Goal: Check status: Check status

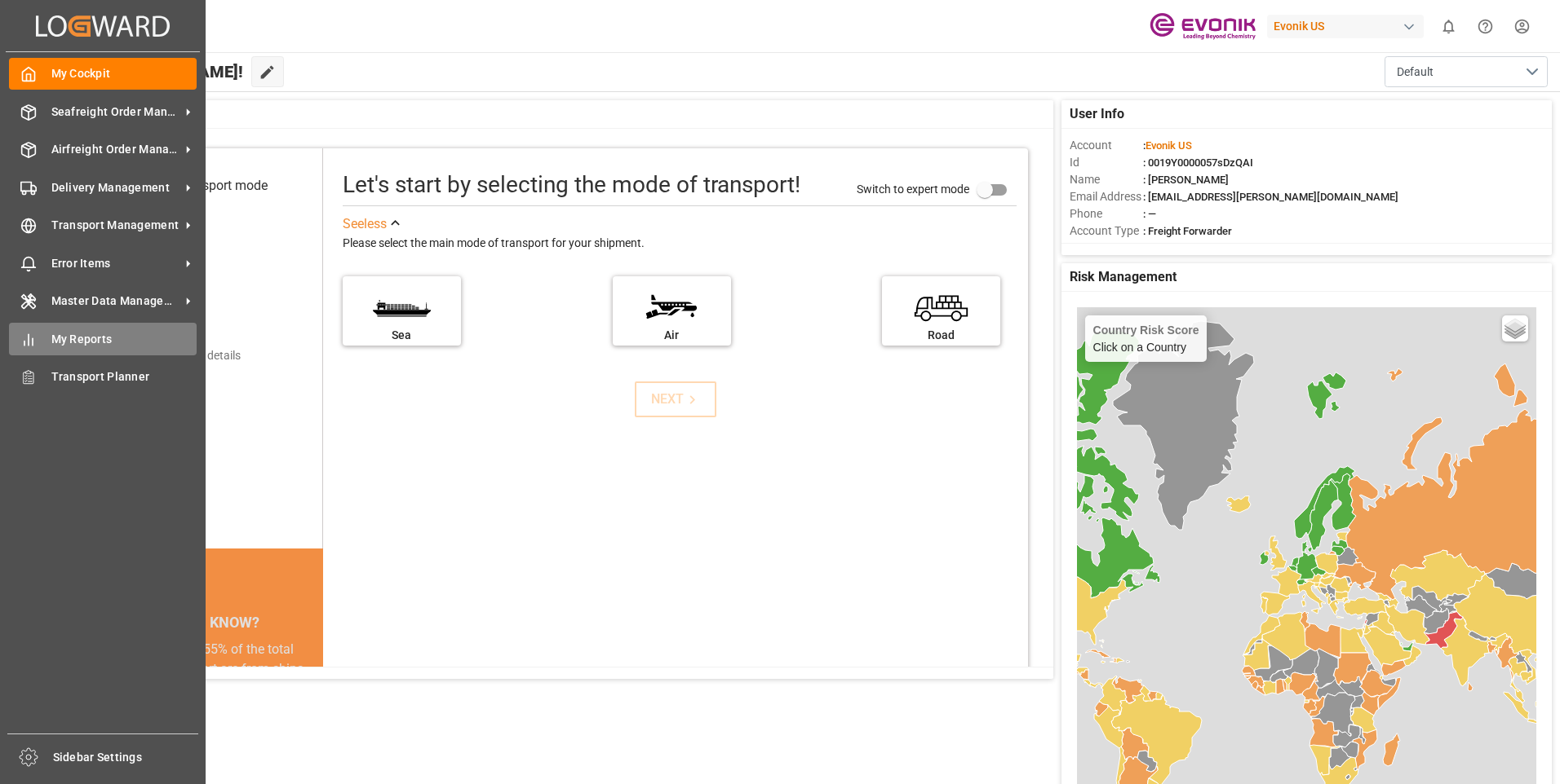
click at [62, 334] on span "My Reports" at bounding box center [125, 340] width 146 height 17
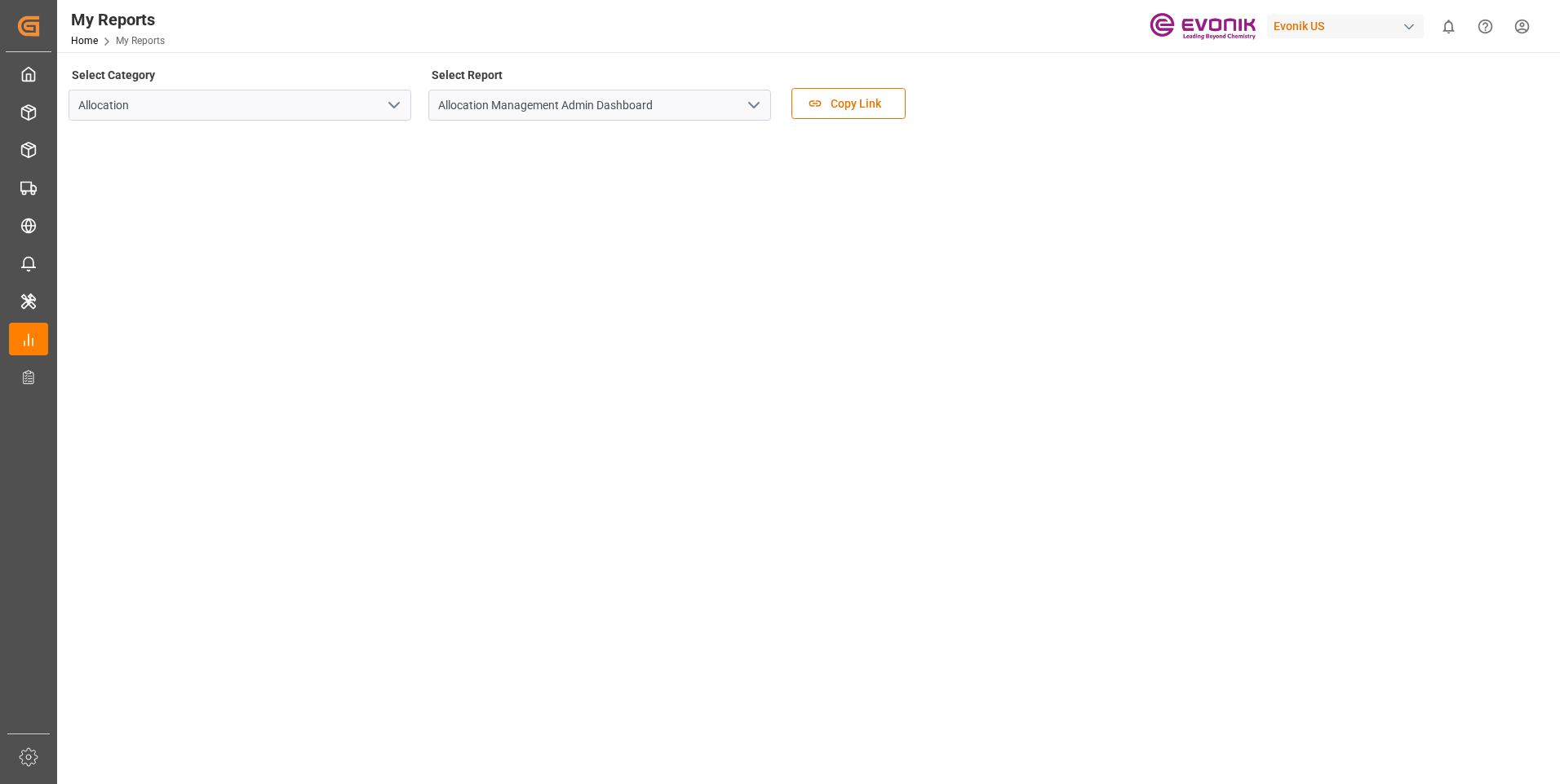
click at [391, 103] on icon "open menu" at bounding box center [394, 105] width 19 height 19
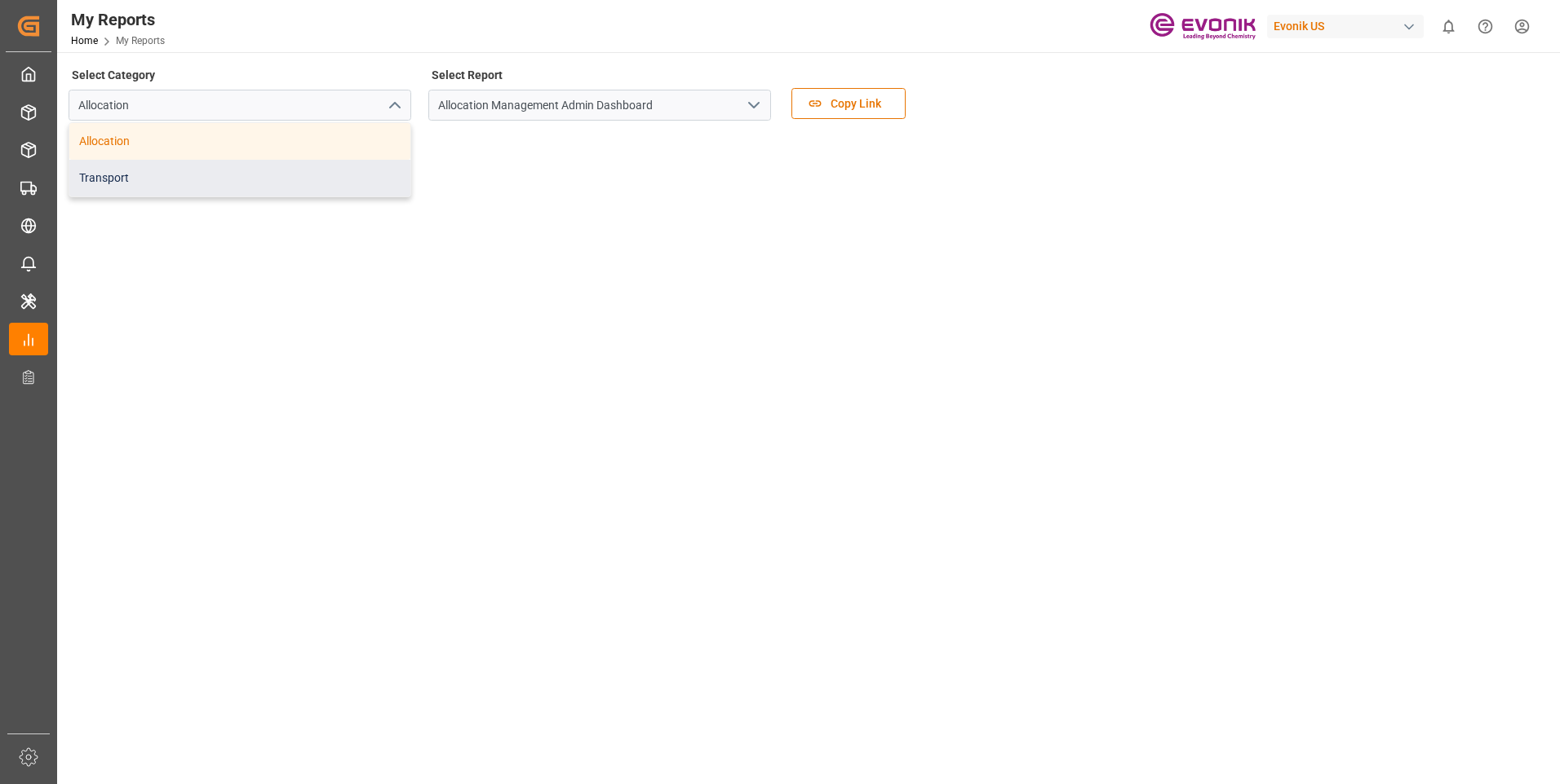
click at [194, 172] on div "Transport" at bounding box center [239, 178] width 341 height 36
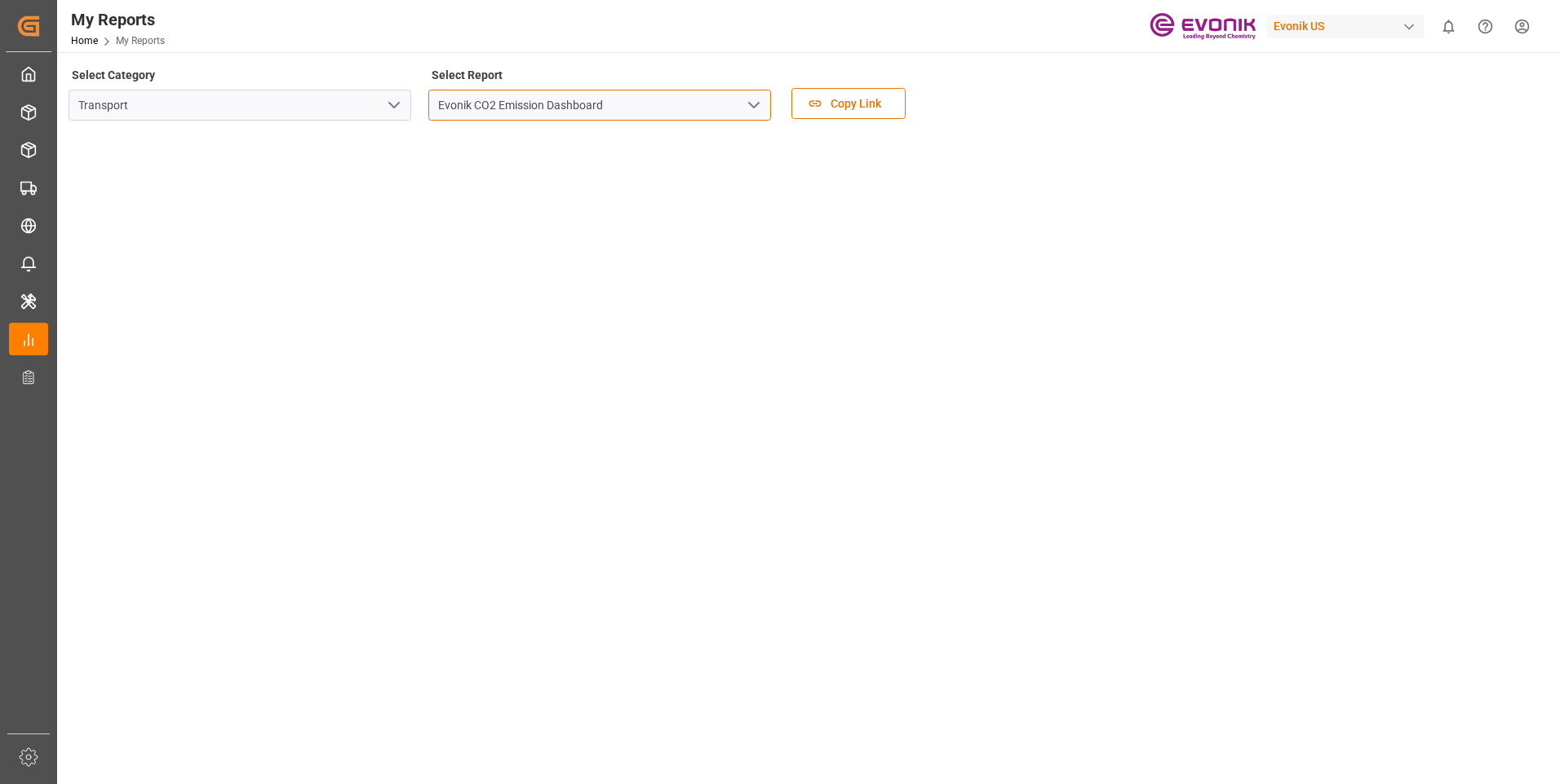
click at [612, 110] on input "Evonik CO2 Emission Dashboard" at bounding box center [599, 105] width 343 height 31
click at [753, 102] on icon "open menu" at bounding box center [754, 105] width 19 height 19
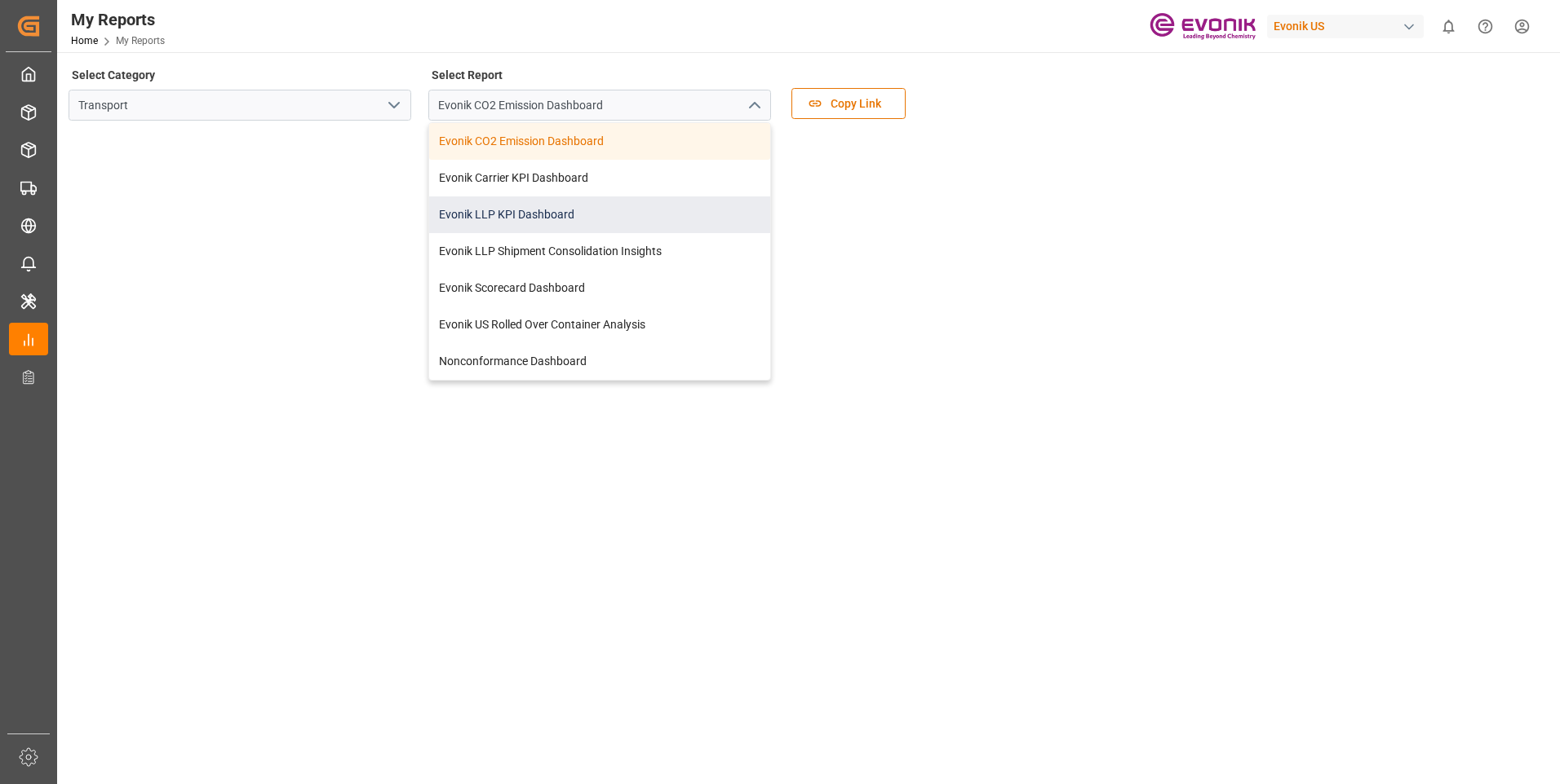
click at [570, 216] on div "Evonik LLP KPI Dashboard" at bounding box center [599, 215] width 341 height 36
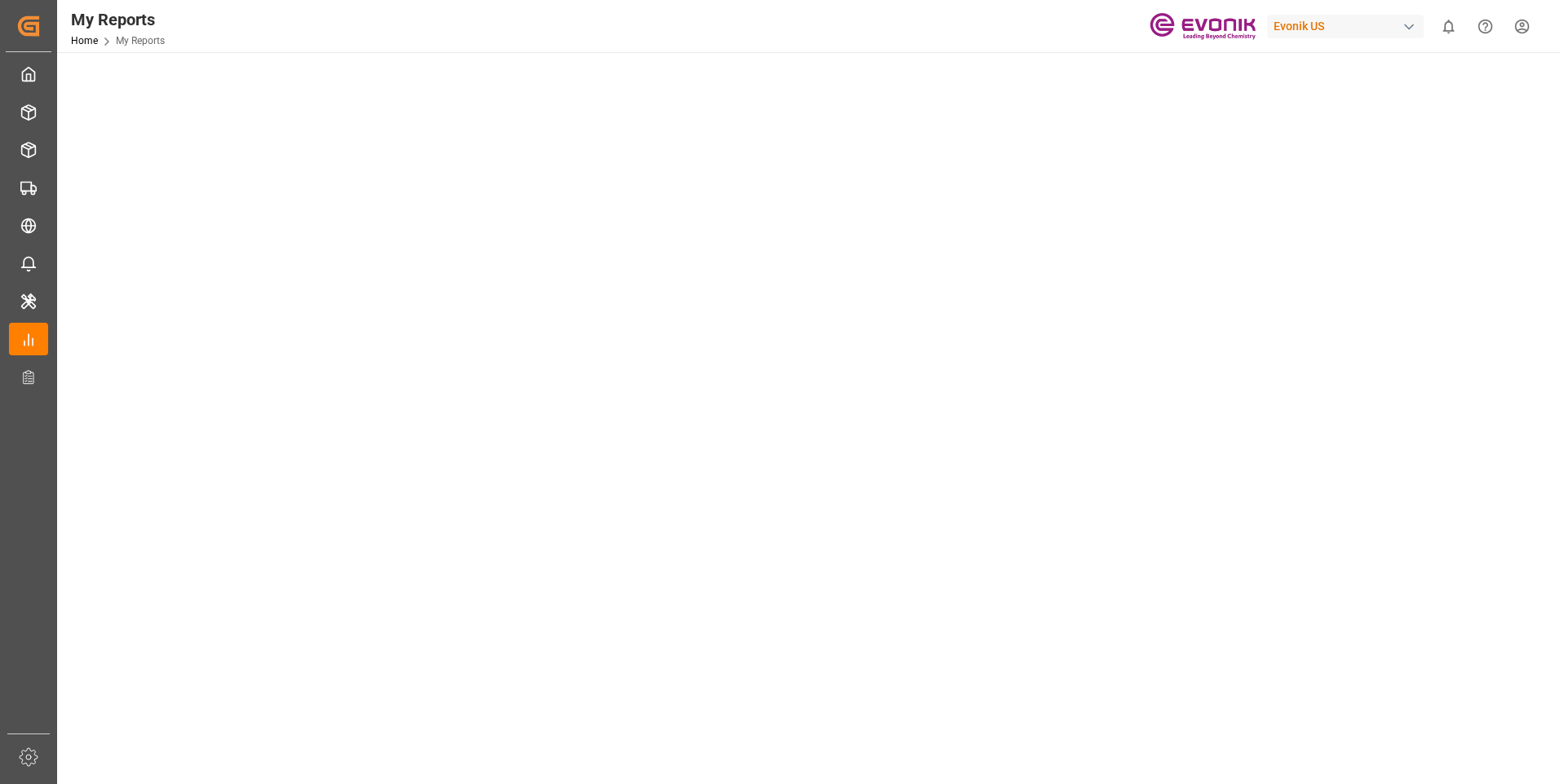
scroll to position [653, 0]
click at [1242, 567] on tableau-viz at bounding box center [806, 114] width 1474 height 1266
click at [1215, 406] on tableau-viz at bounding box center [806, 114] width 1474 height 1266
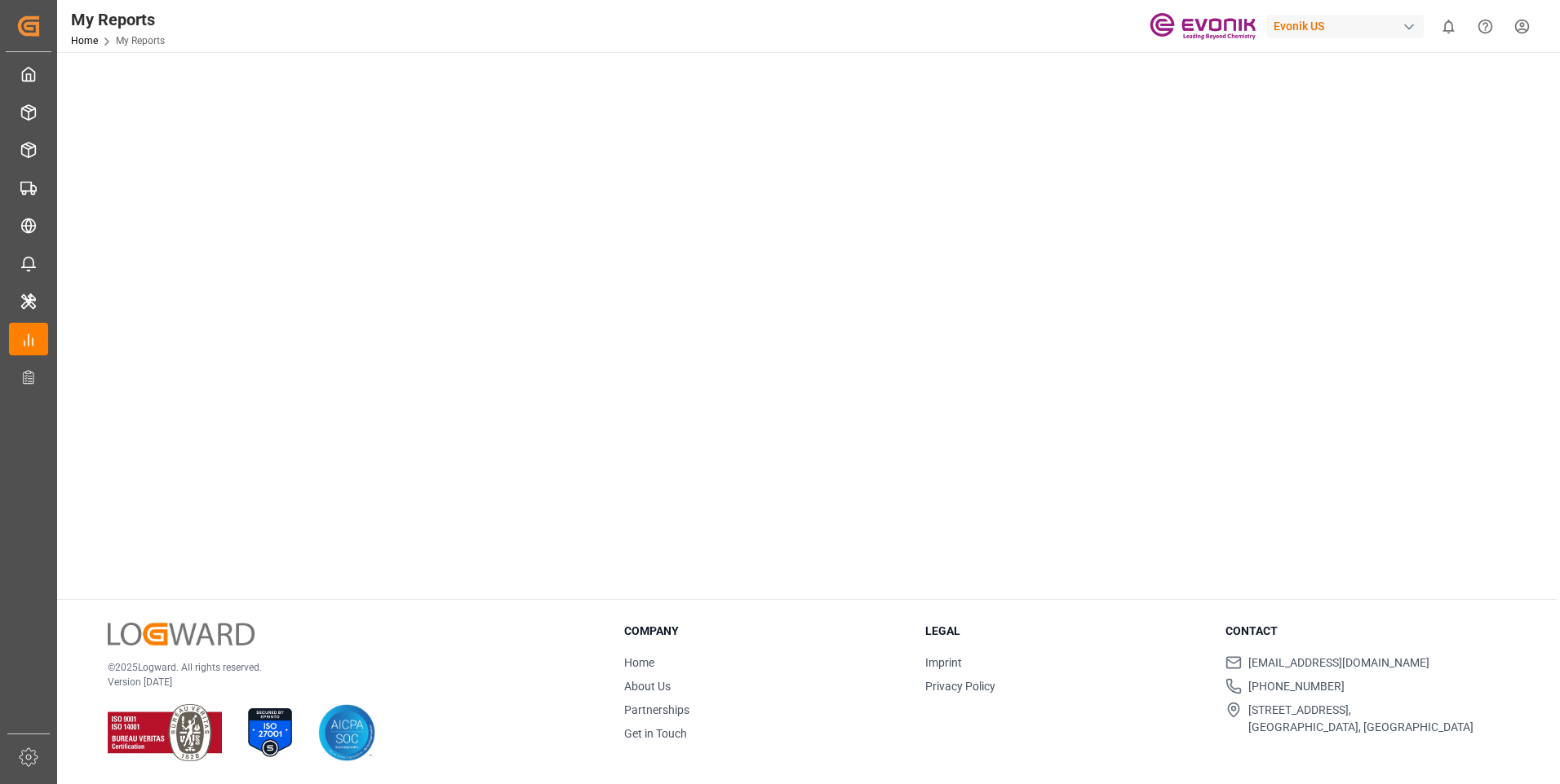
drag, startPoint x: 1246, startPoint y: 480, endPoint x: 1239, endPoint y: 473, distance: 9.9
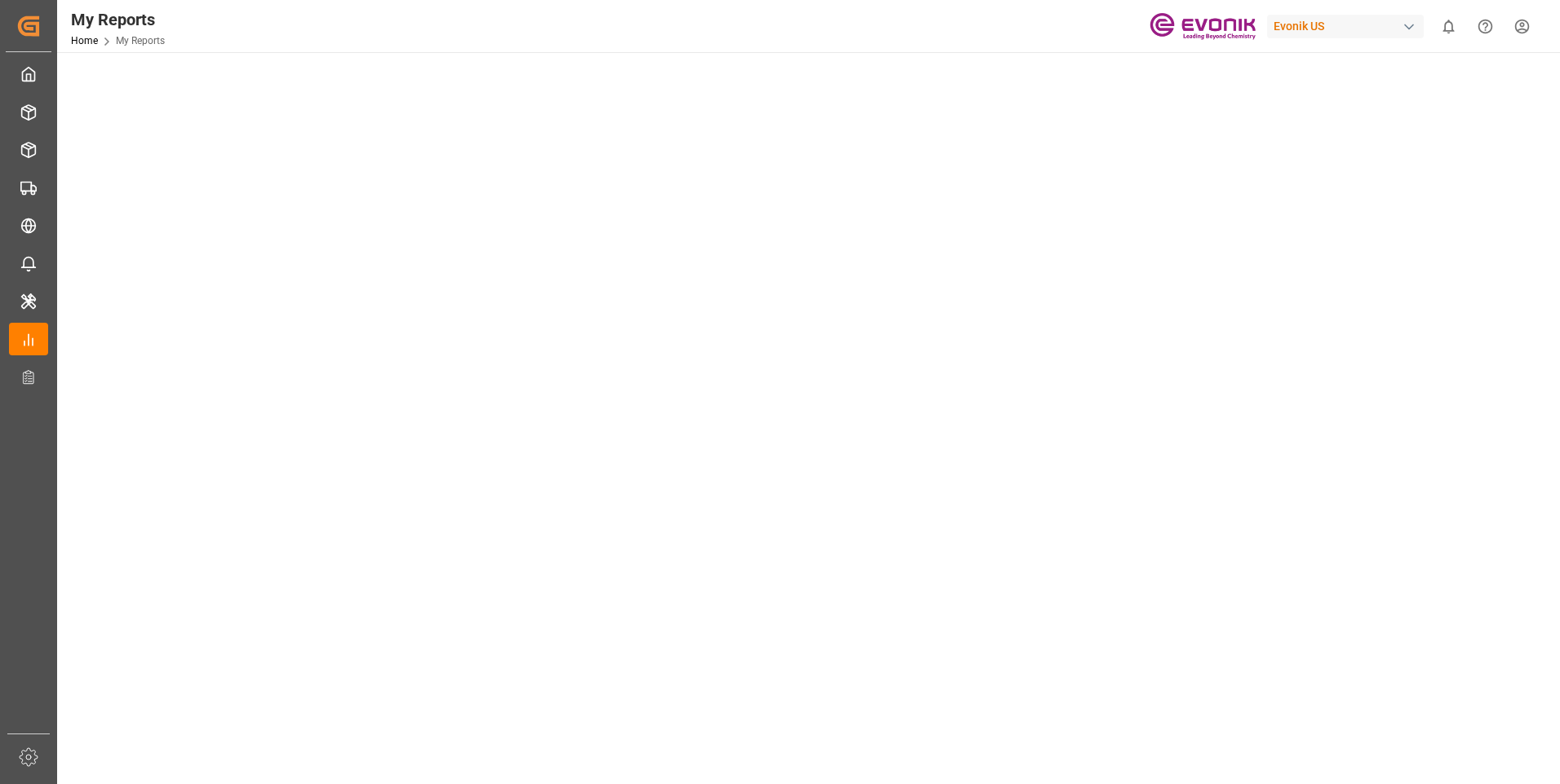
scroll to position [734, 0]
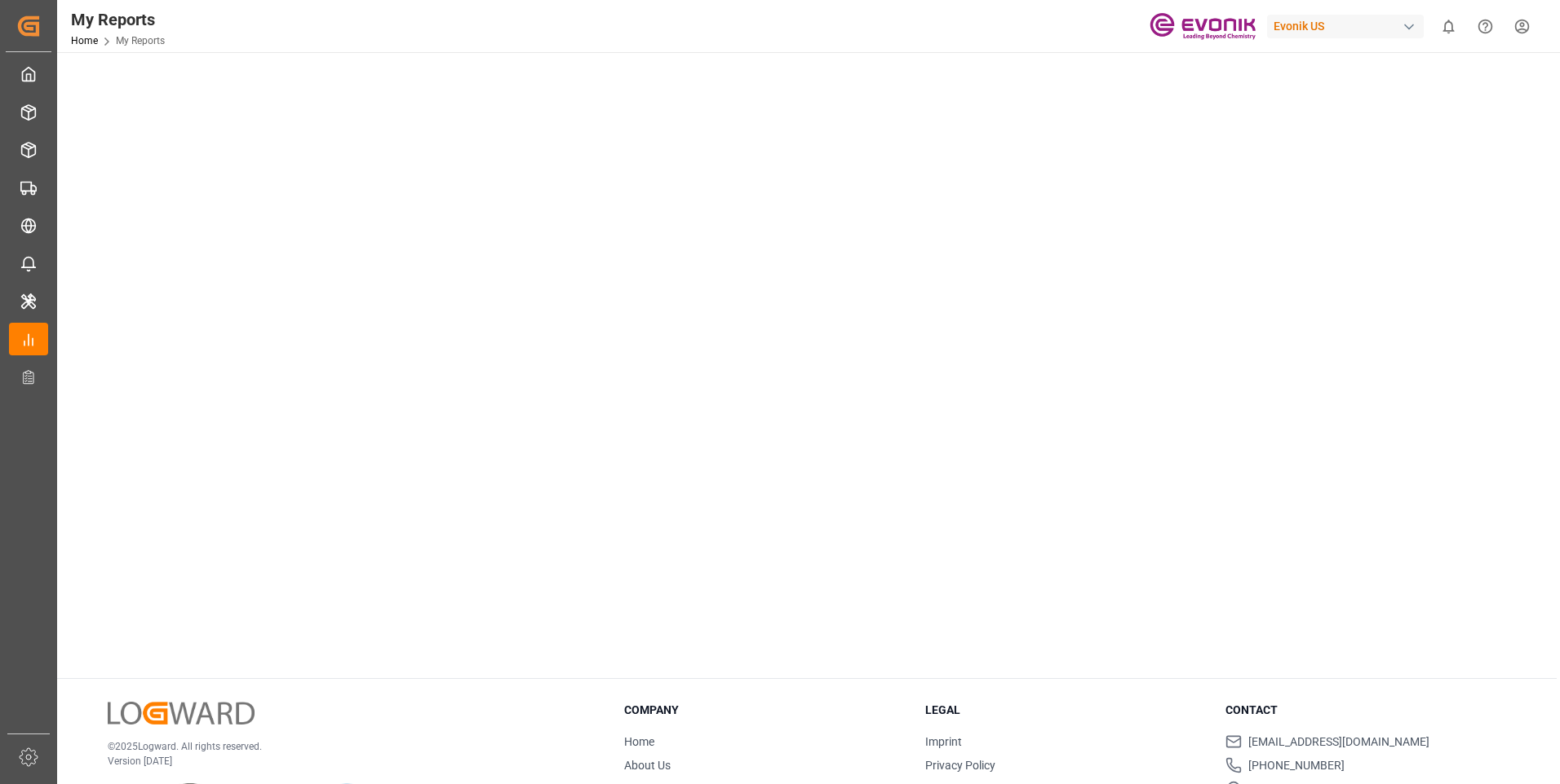
click at [1377, 363] on tableau-viz at bounding box center [806, 33] width 1474 height 1266
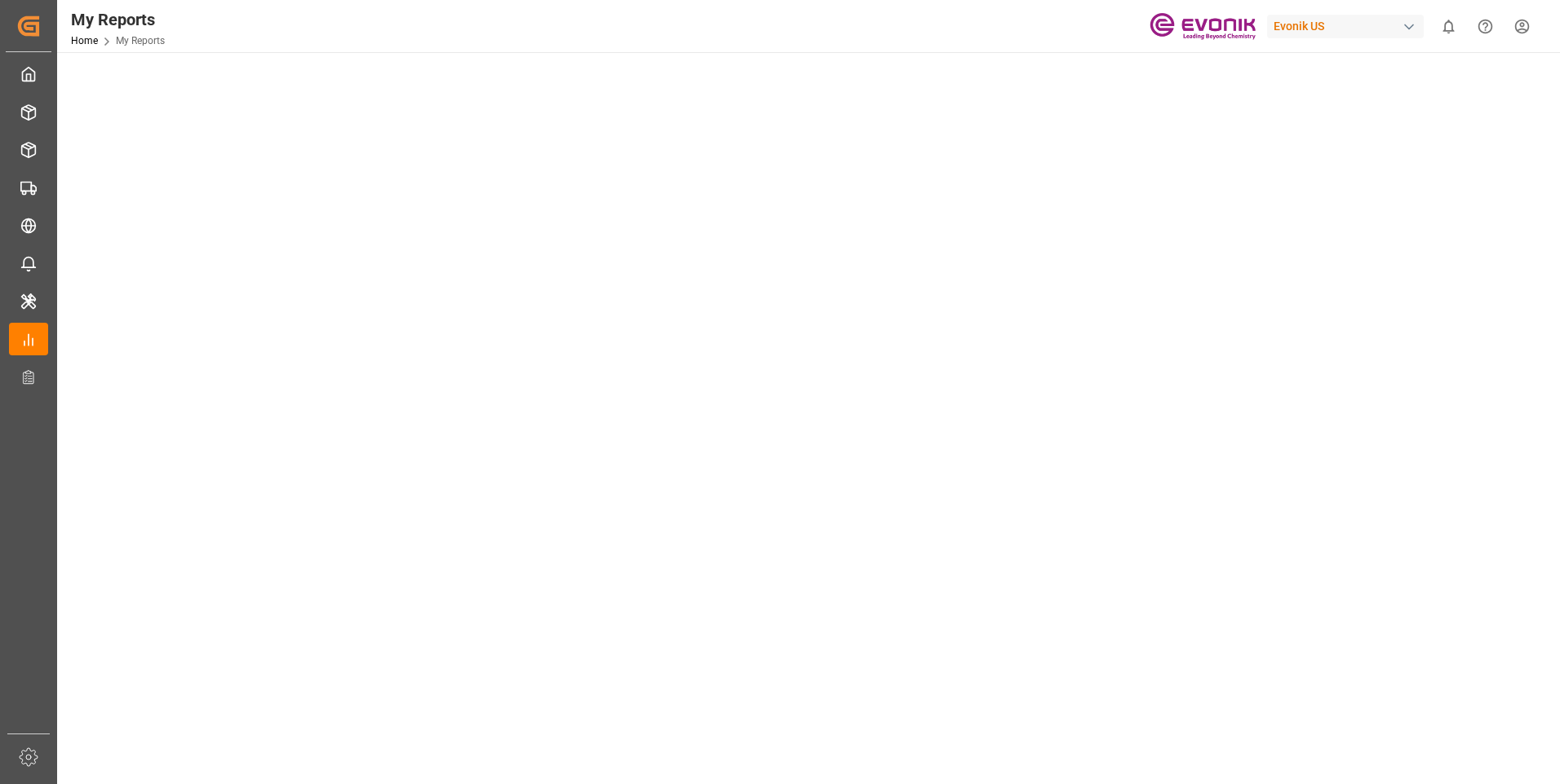
click at [1263, 343] on tableau-viz at bounding box center [806, 277] width 1474 height 1266
click at [1308, 312] on tableau-viz at bounding box center [806, 277] width 1474 height 1266
click at [1379, 662] on tableau-viz at bounding box center [806, 114] width 1474 height 1266
click at [1265, 666] on tableau-viz at bounding box center [806, 114] width 1474 height 1266
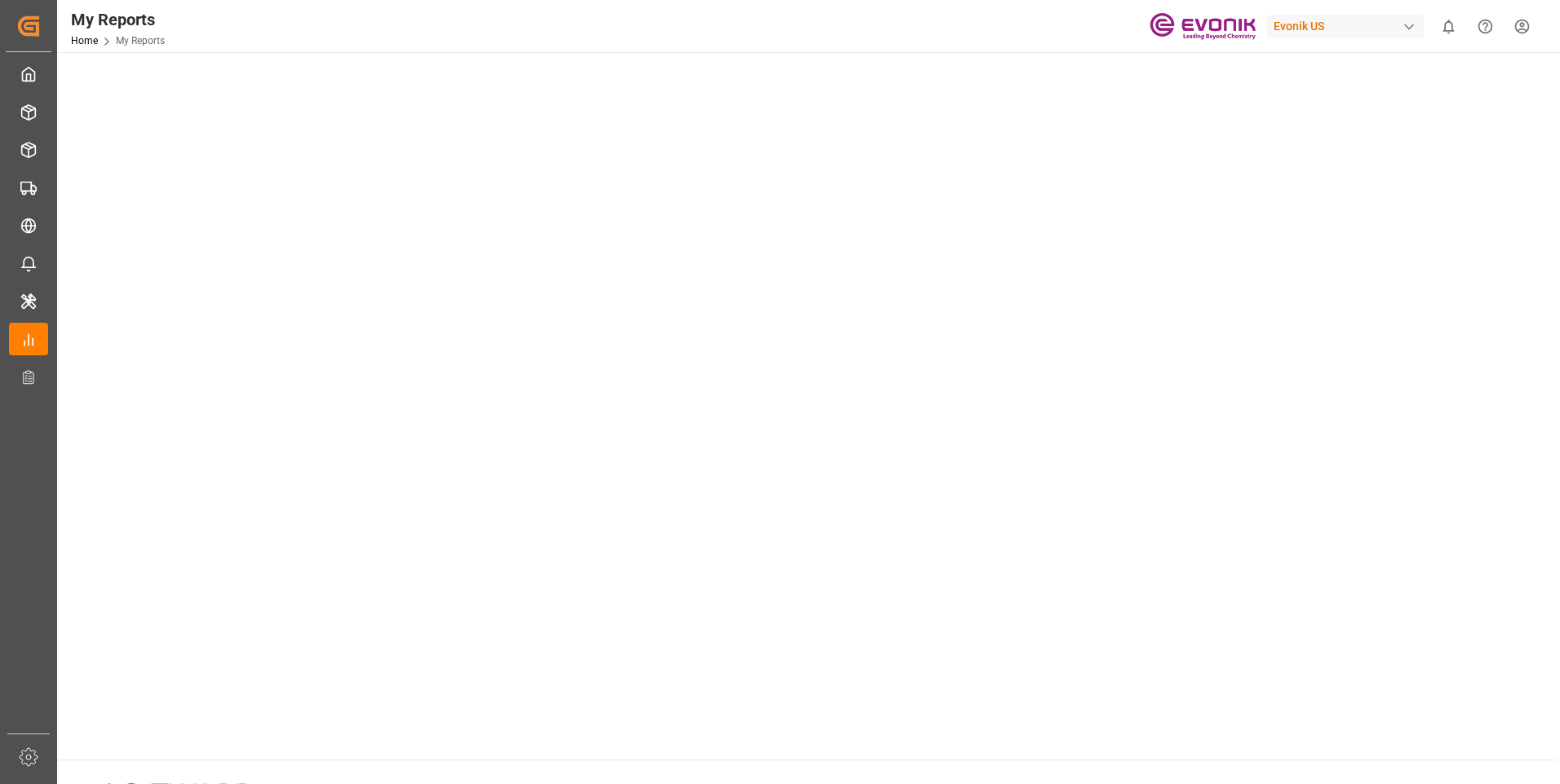
click at [1285, 578] on tableau-viz at bounding box center [806, 114] width 1474 height 1266
click at [1264, 361] on tableau-viz at bounding box center [806, 766] width 1474 height 1266
click at [1300, 423] on tableau-viz at bounding box center [806, 766] width 1474 height 1266
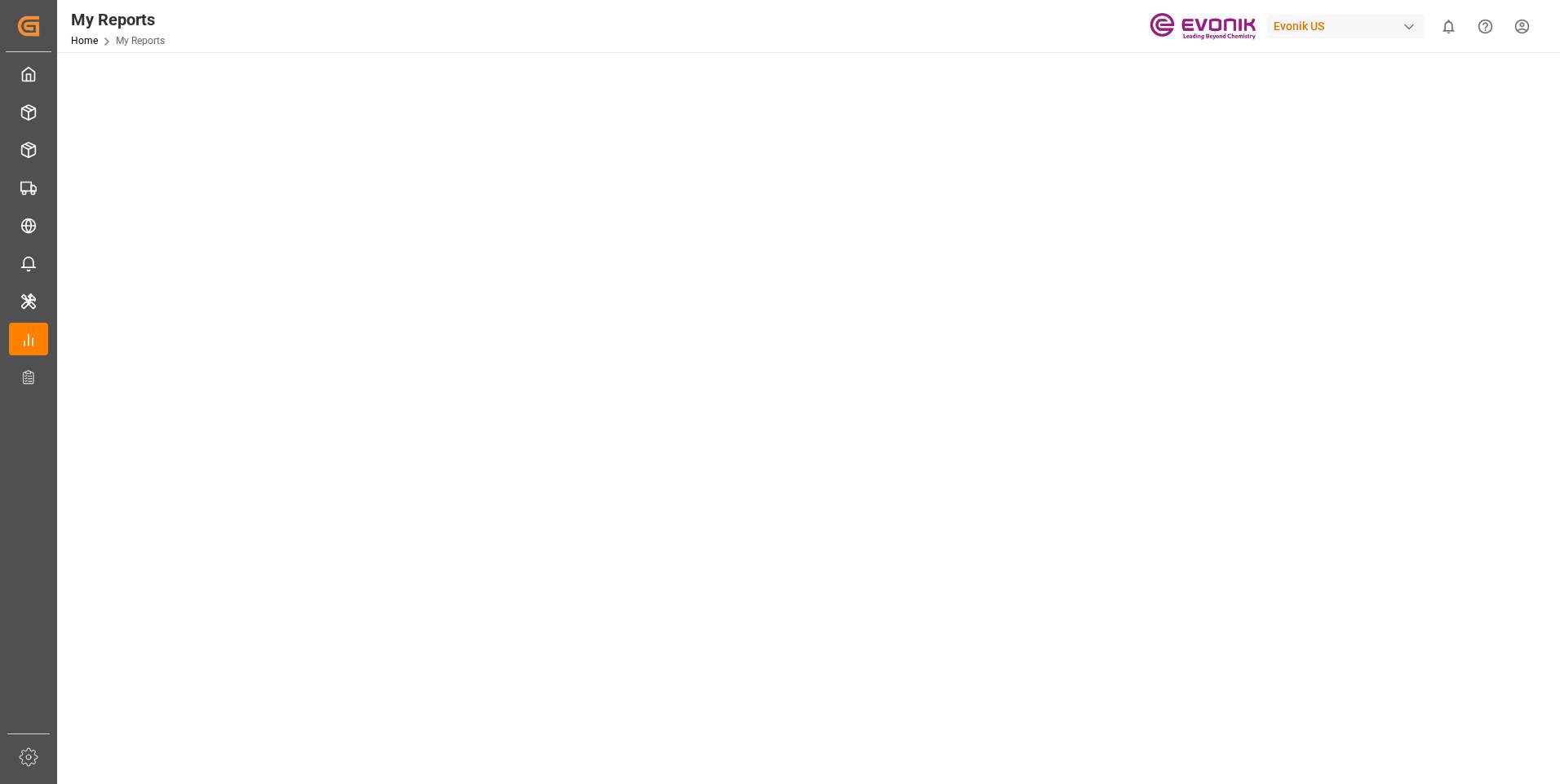
click at [1284, 505] on tableau-viz at bounding box center [806, 684] width 1474 height 1266
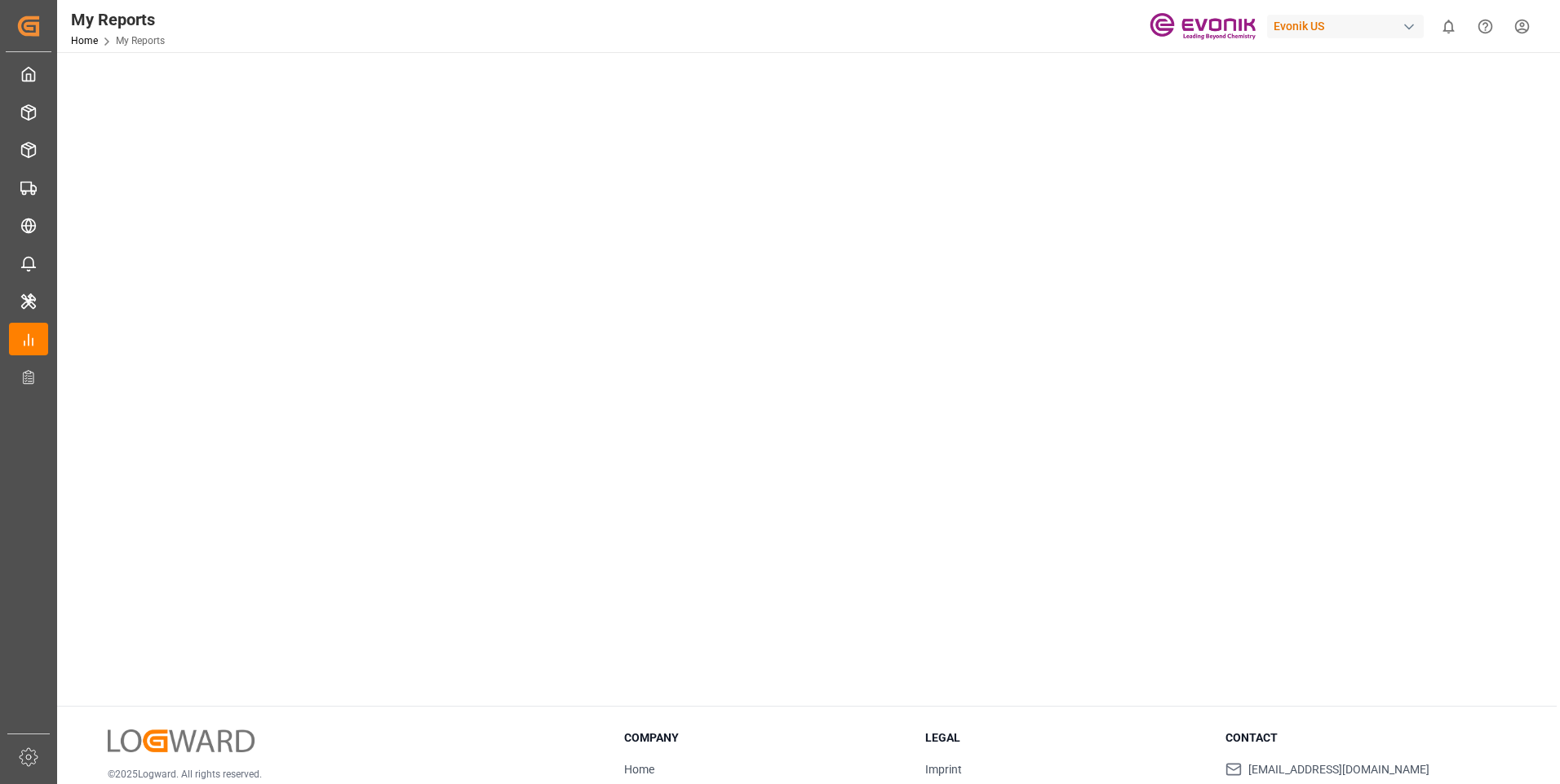
scroll to position [298, 0]
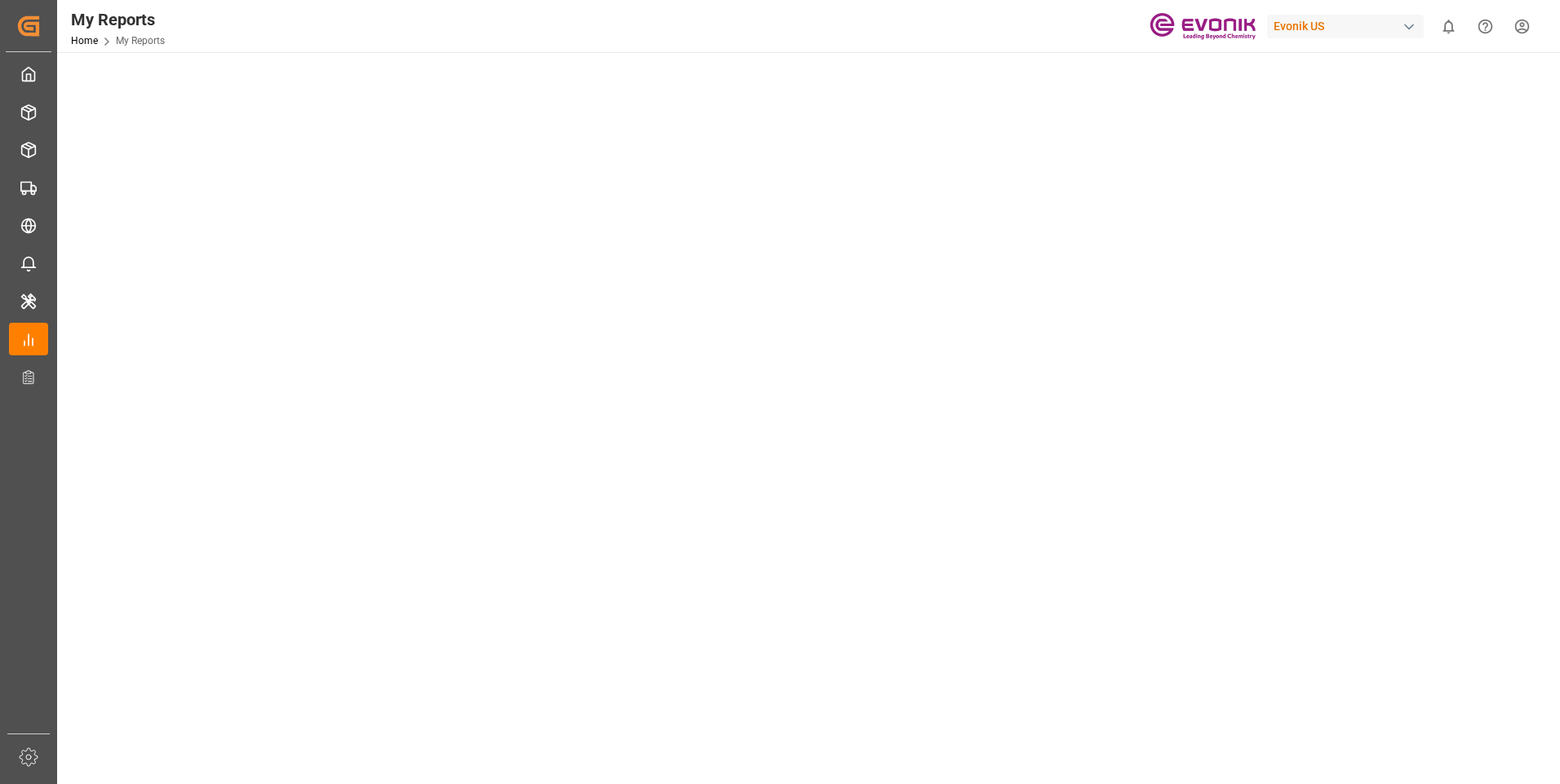
click at [1406, 384] on tableau-viz at bounding box center [806, 467] width 1474 height 1266
drag, startPoint x: 1363, startPoint y: 545, endPoint x: 1316, endPoint y: 541, distance: 47.2
click at [1363, 545] on tableau-viz at bounding box center [806, 712] width 1474 height 1266
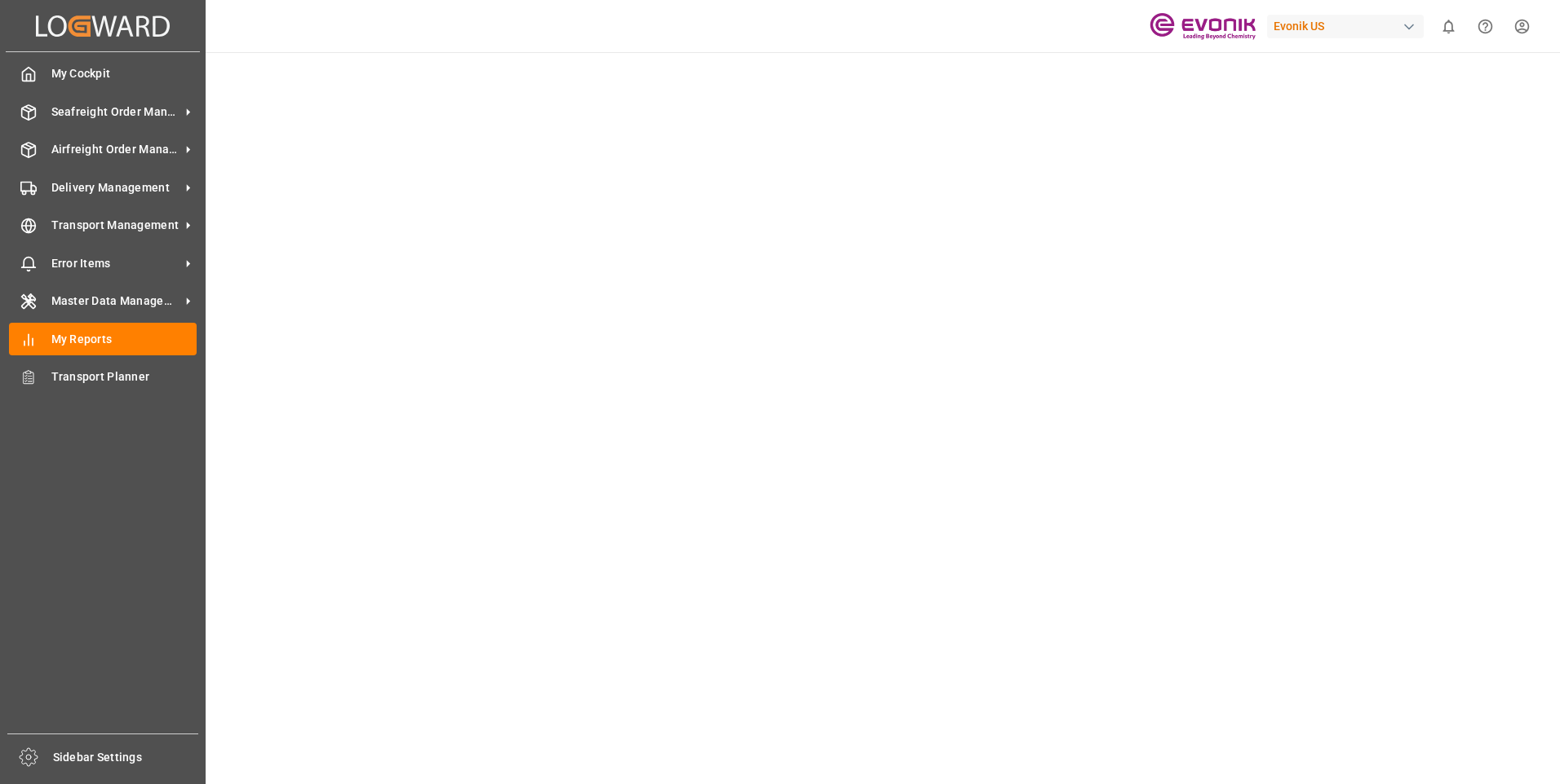
scroll to position [0, 0]
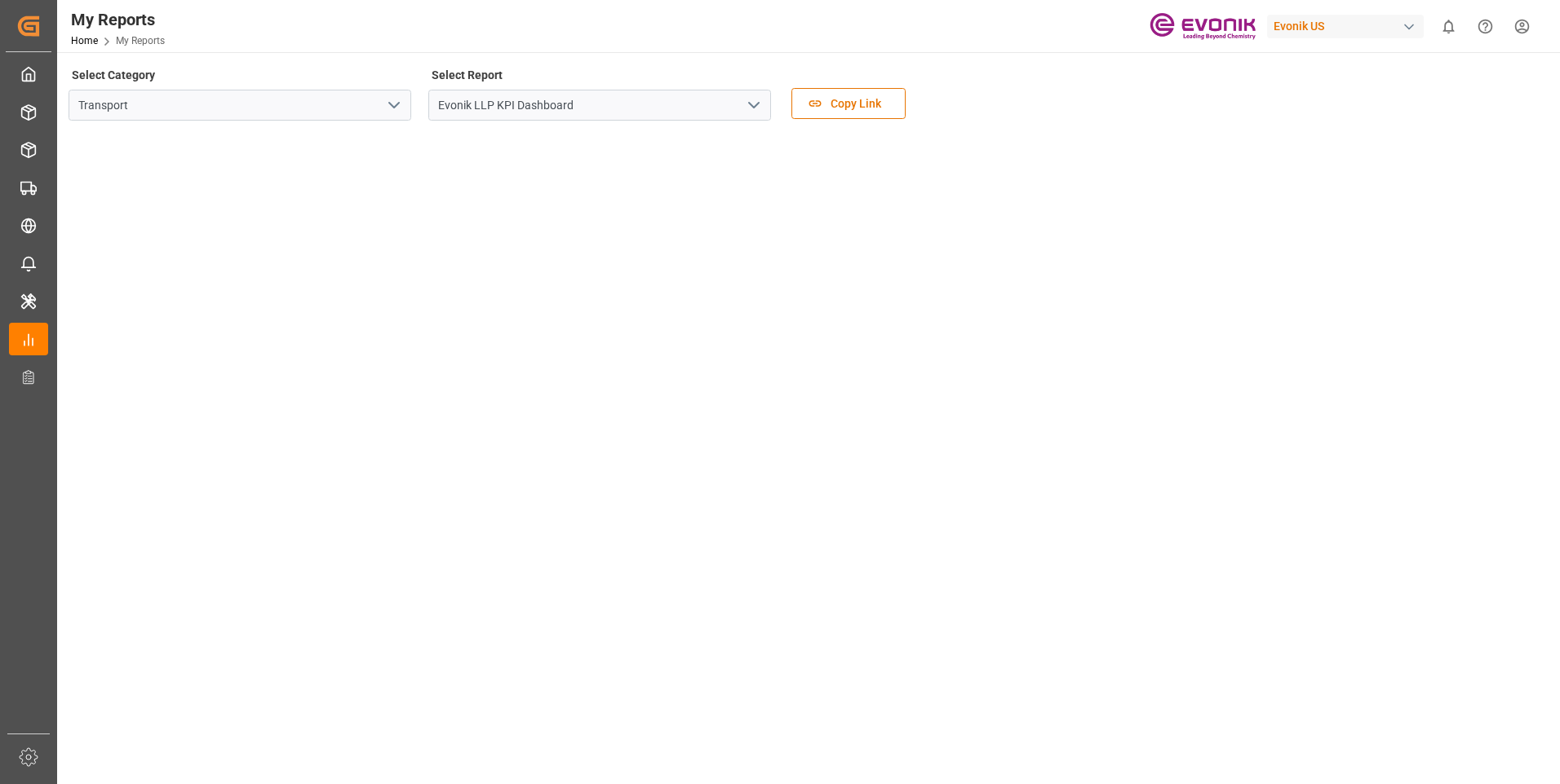
drag, startPoint x: 1075, startPoint y: 97, endPoint x: 680, endPoint y: 114, distance: 395.4
click at [1074, 97] on div "Select Category Transport Select Report Evonik LLP KPI Dashboard Copy Link" at bounding box center [806, 97] width 1476 height 68
click at [1294, 328] on tableau-viz at bounding box center [806, 766] width 1474 height 1266
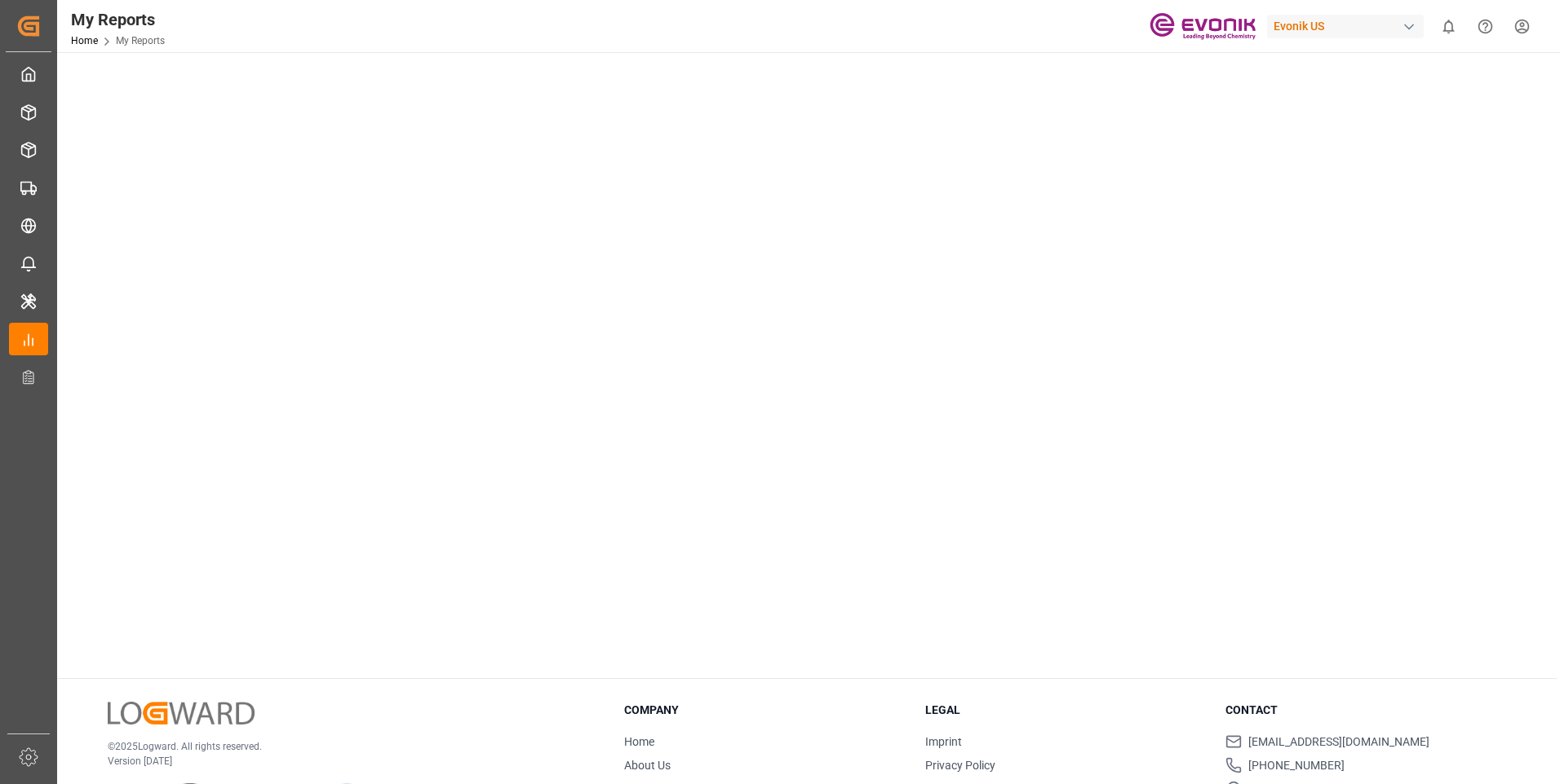
click at [1269, 412] on tableau-viz at bounding box center [806, 33] width 1474 height 1266
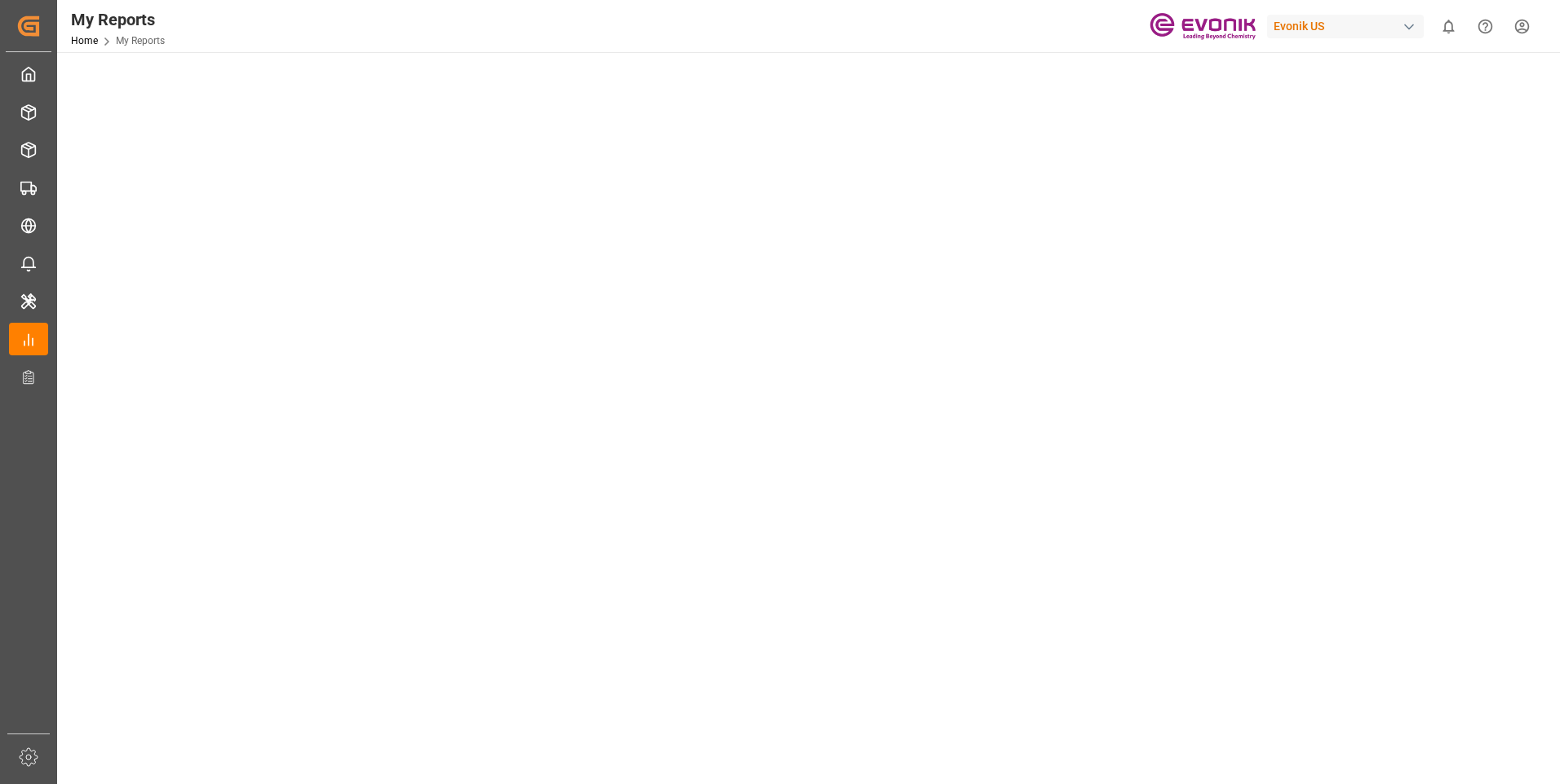
scroll to position [813, 0]
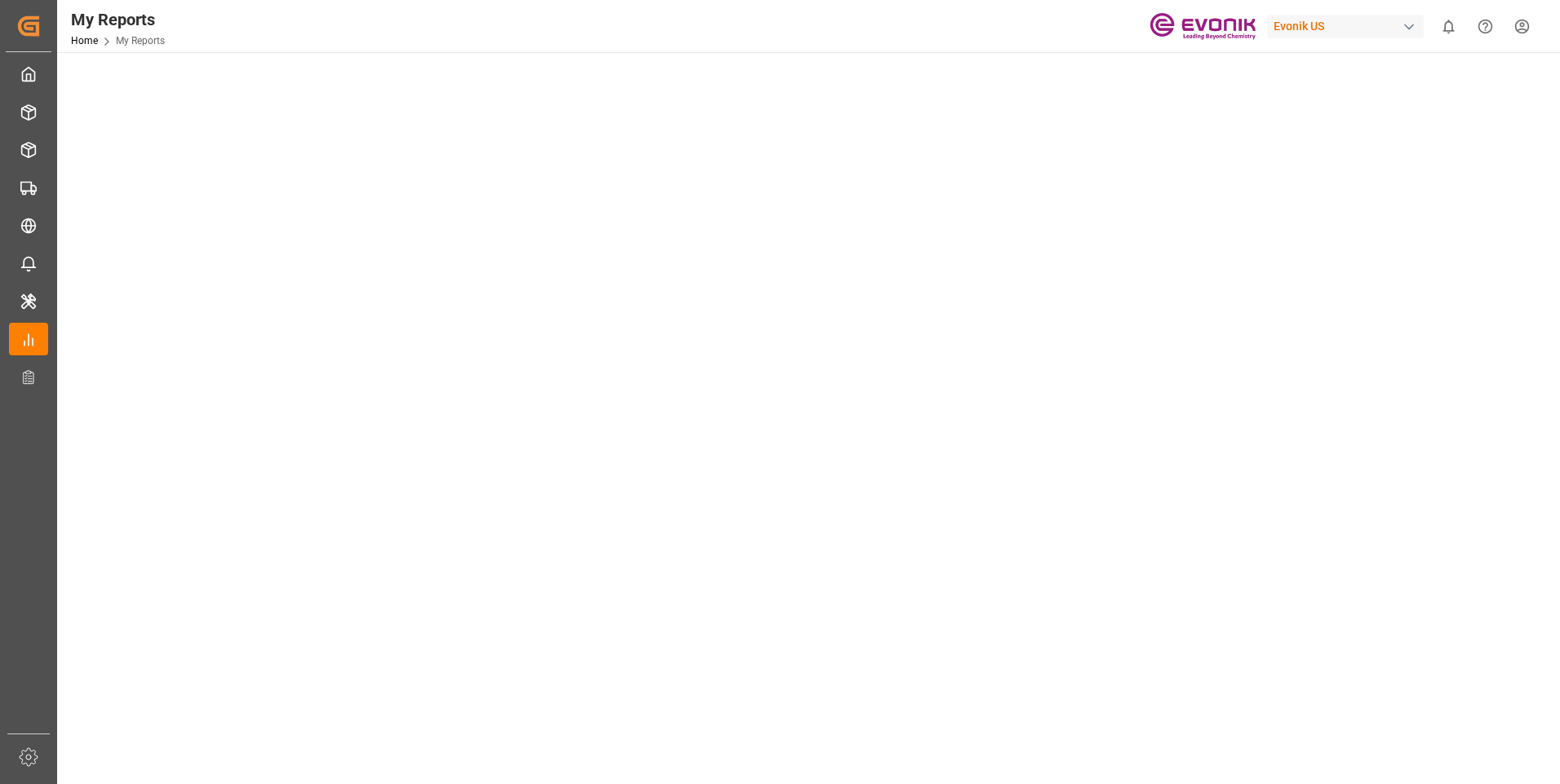
scroll to position [653, 0]
click at [1304, 361] on tableau-viz at bounding box center [806, 114] width 1474 height 1266
click at [1311, 459] on tableau-viz at bounding box center [806, 359] width 1474 height 1266
click at [1262, 388] on tableau-viz at bounding box center [806, 359] width 1474 height 1266
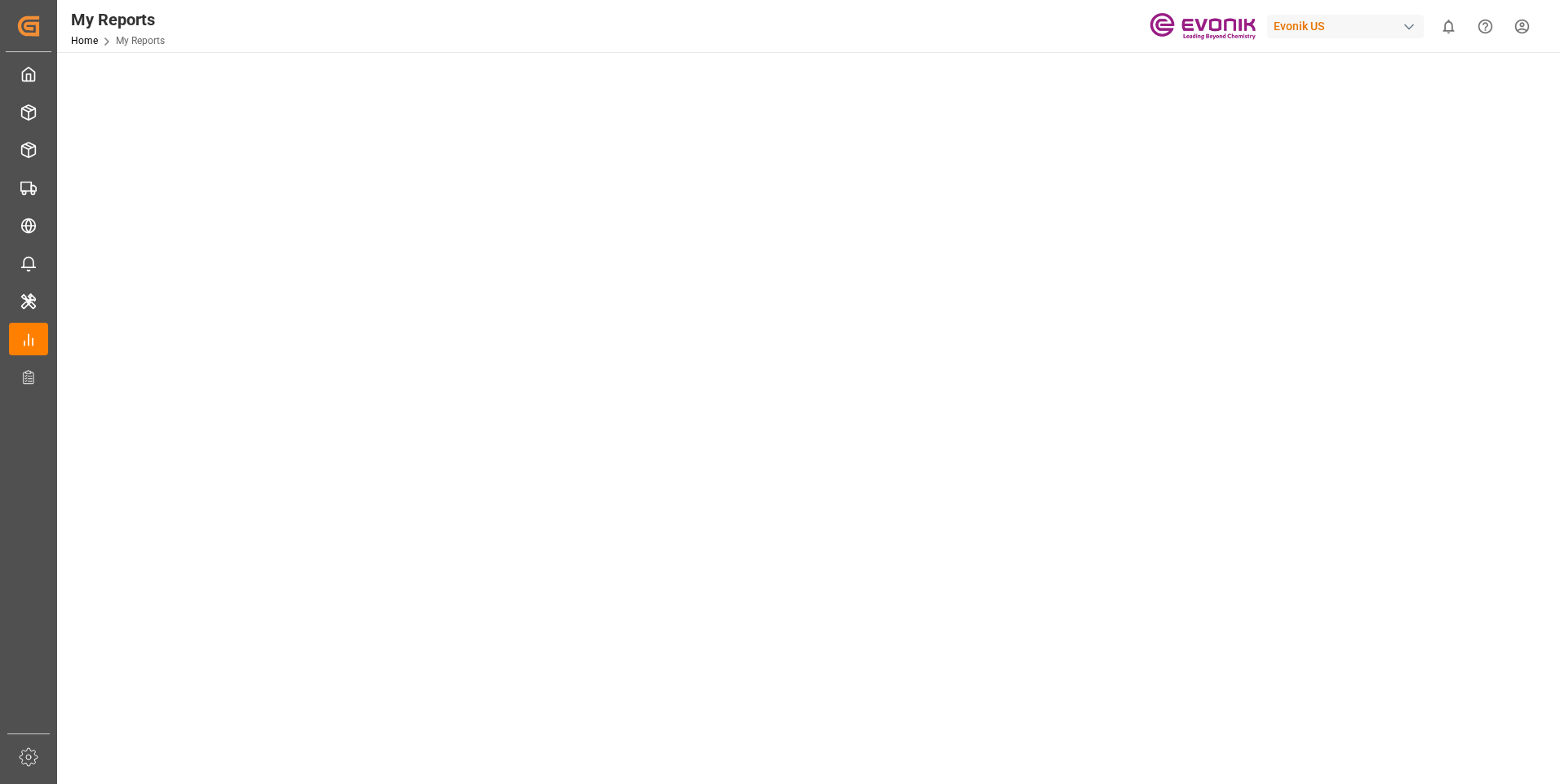
scroll to position [653, 0]
click at [1334, 670] on tableau-viz at bounding box center [806, 114] width 1474 height 1266
click at [1354, 635] on tableau-viz at bounding box center [806, 114] width 1474 height 1266
click at [1301, 616] on tableau-viz at bounding box center [806, 114] width 1474 height 1266
click at [1354, 632] on tableau-viz at bounding box center [806, 114] width 1474 height 1266
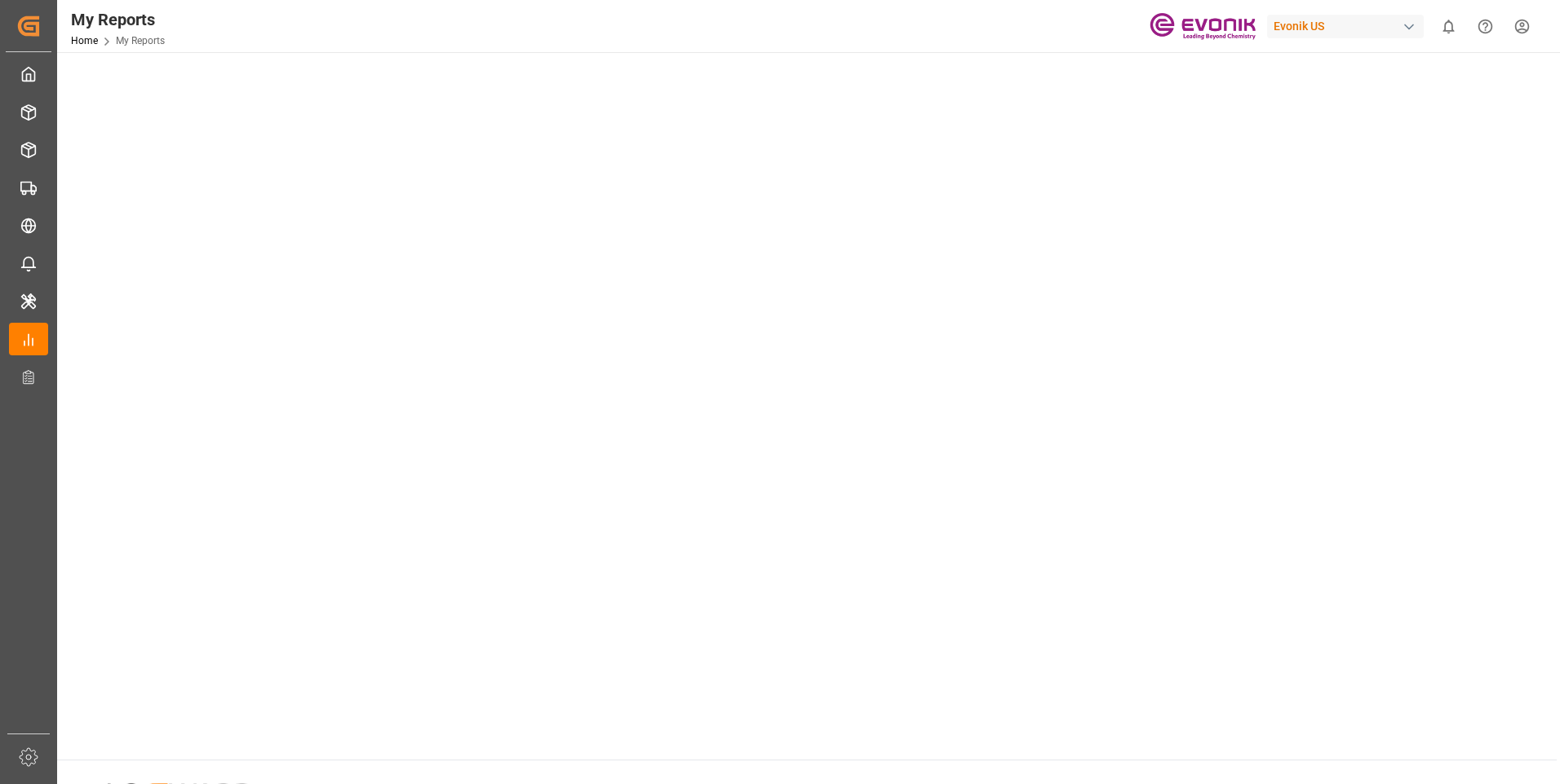
drag, startPoint x: 1267, startPoint y: 630, endPoint x: 1212, endPoint y: 626, distance: 55.1
click at [1267, 627] on tableau-viz at bounding box center [806, 114] width 1474 height 1266
click at [1352, 350] on tableau-viz at bounding box center [806, 114] width 1474 height 1266
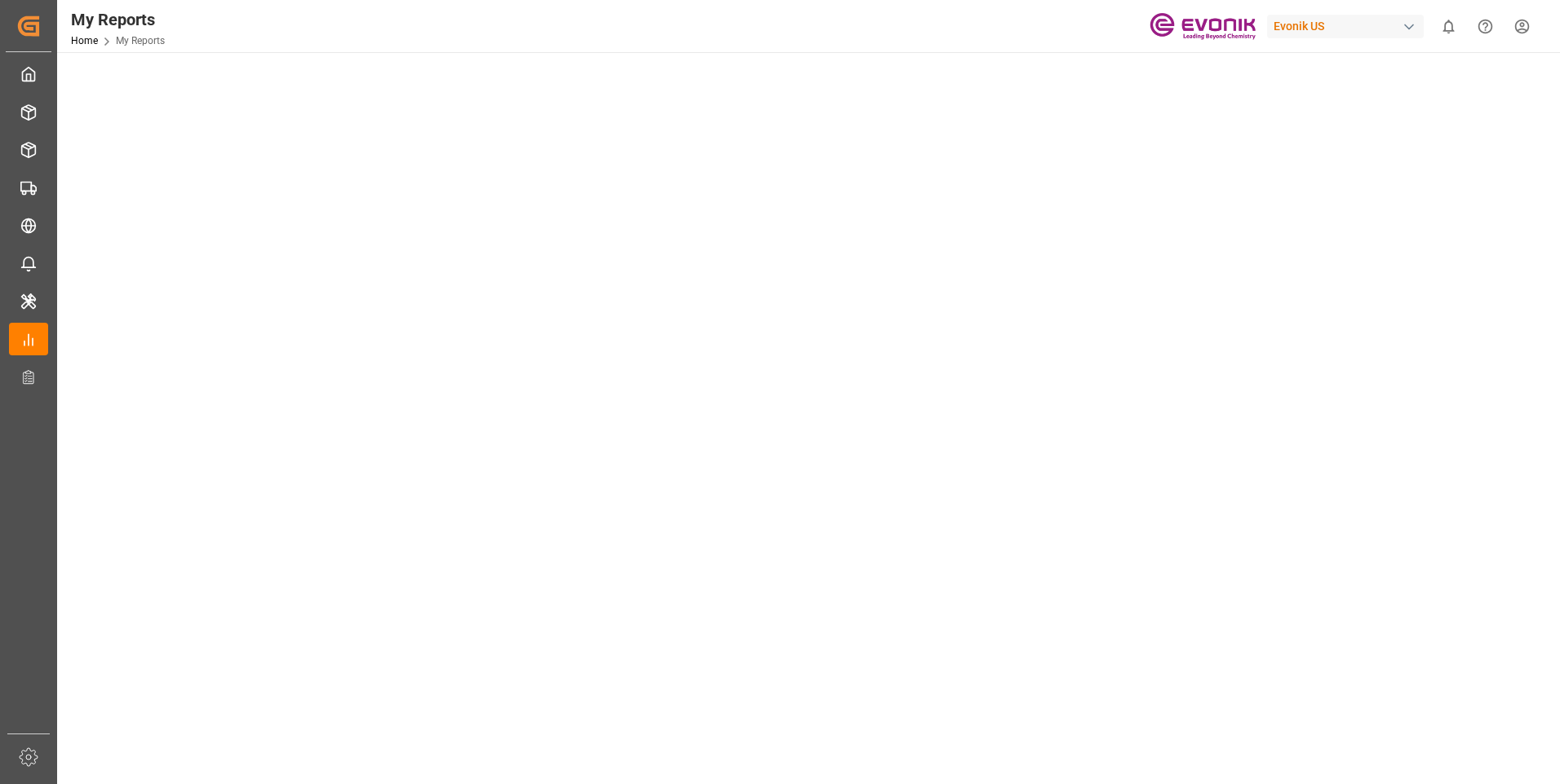
scroll to position [54, 0]
click at [1425, 273] on tableau-viz at bounding box center [806, 712] width 1474 height 1266
drag, startPoint x: 1350, startPoint y: 312, endPoint x: 1325, endPoint y: 318, distance: 25.7
click at [1350, 312] on tableau-viz at bounding box center [806, 712] width 1474 height 1266
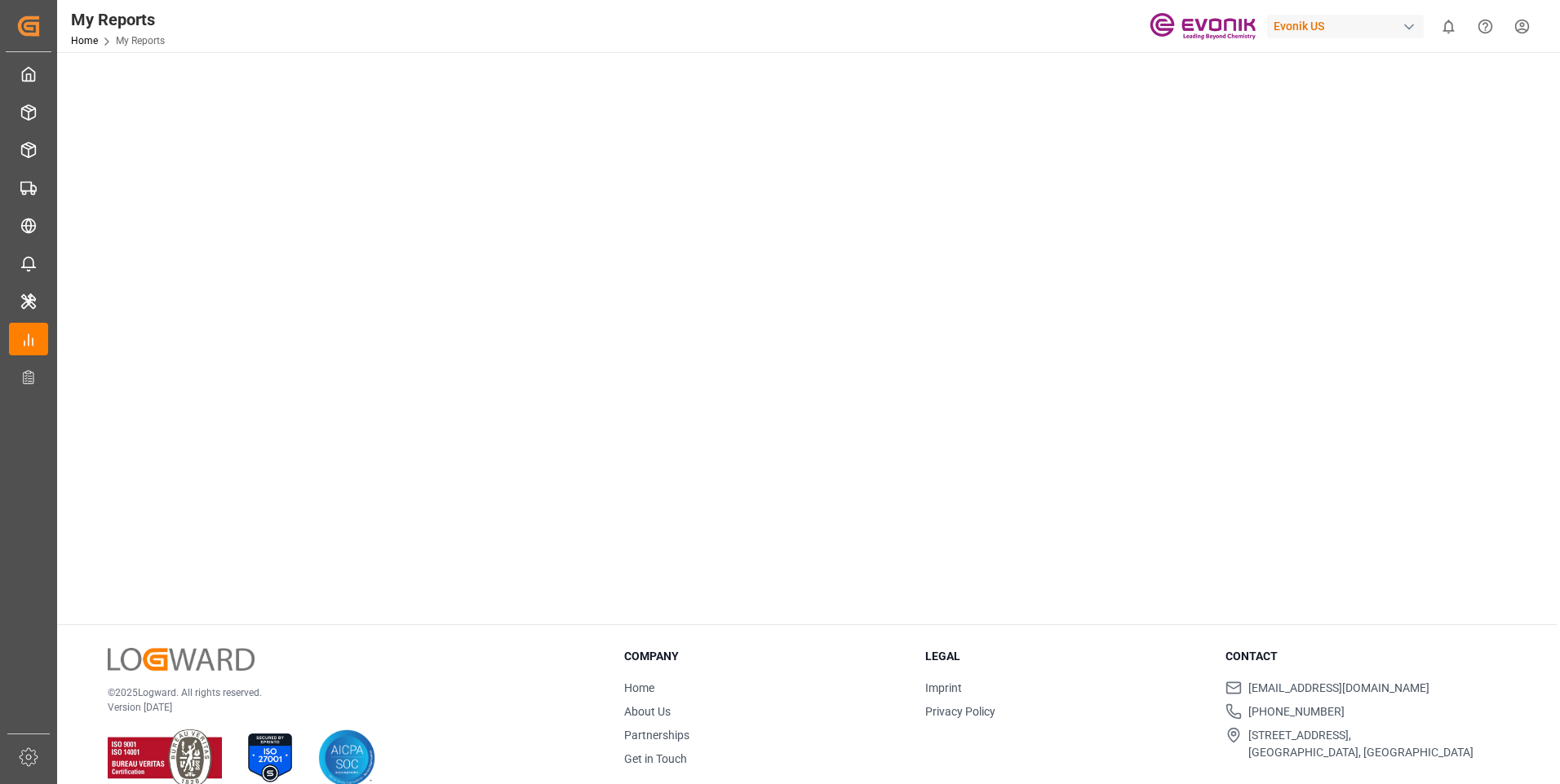
scroll to position [298, 0]
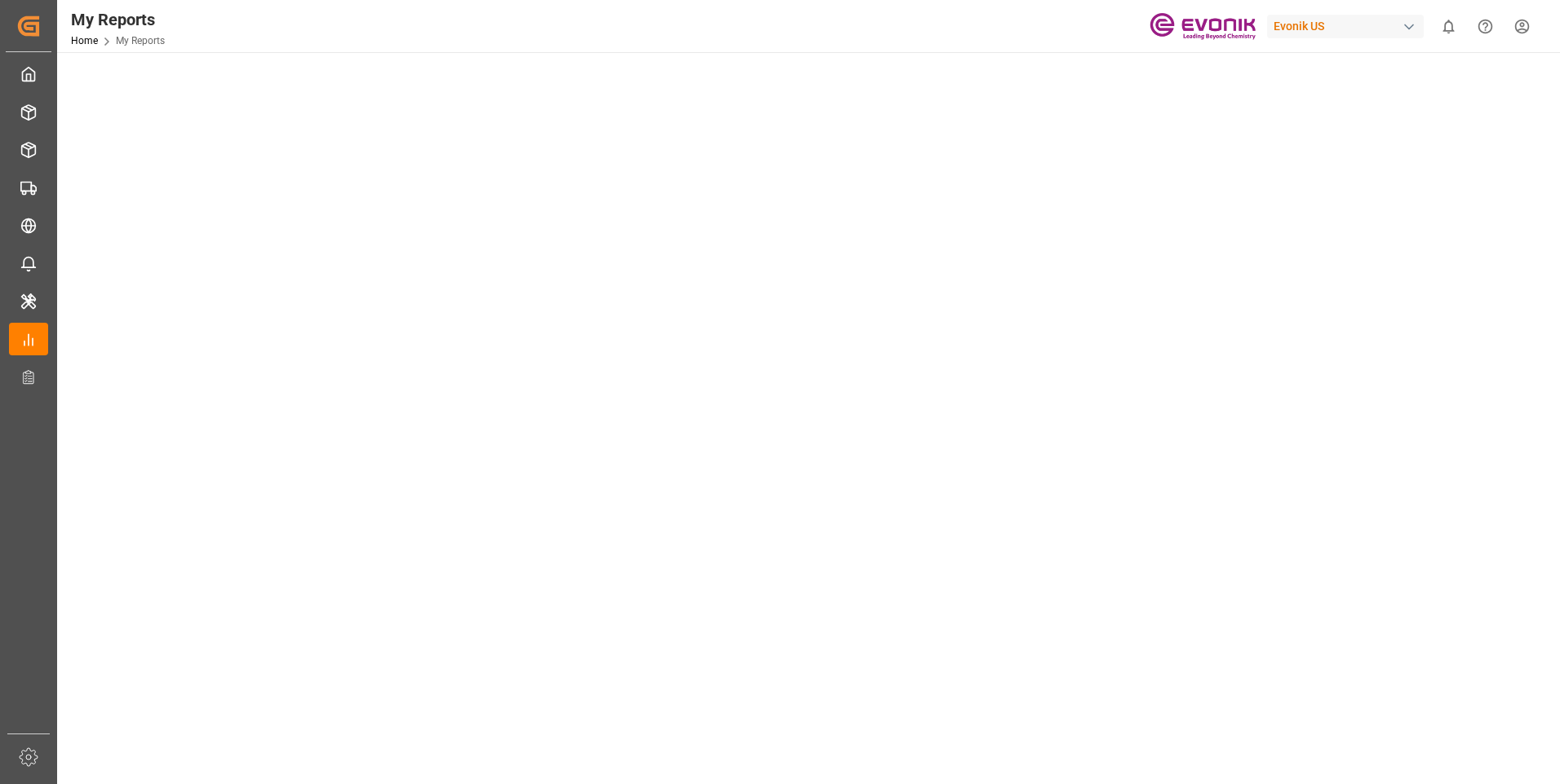
click at [1301, 292] on tableau-viz at bounding box center [806, 467] width 1474 height 1266
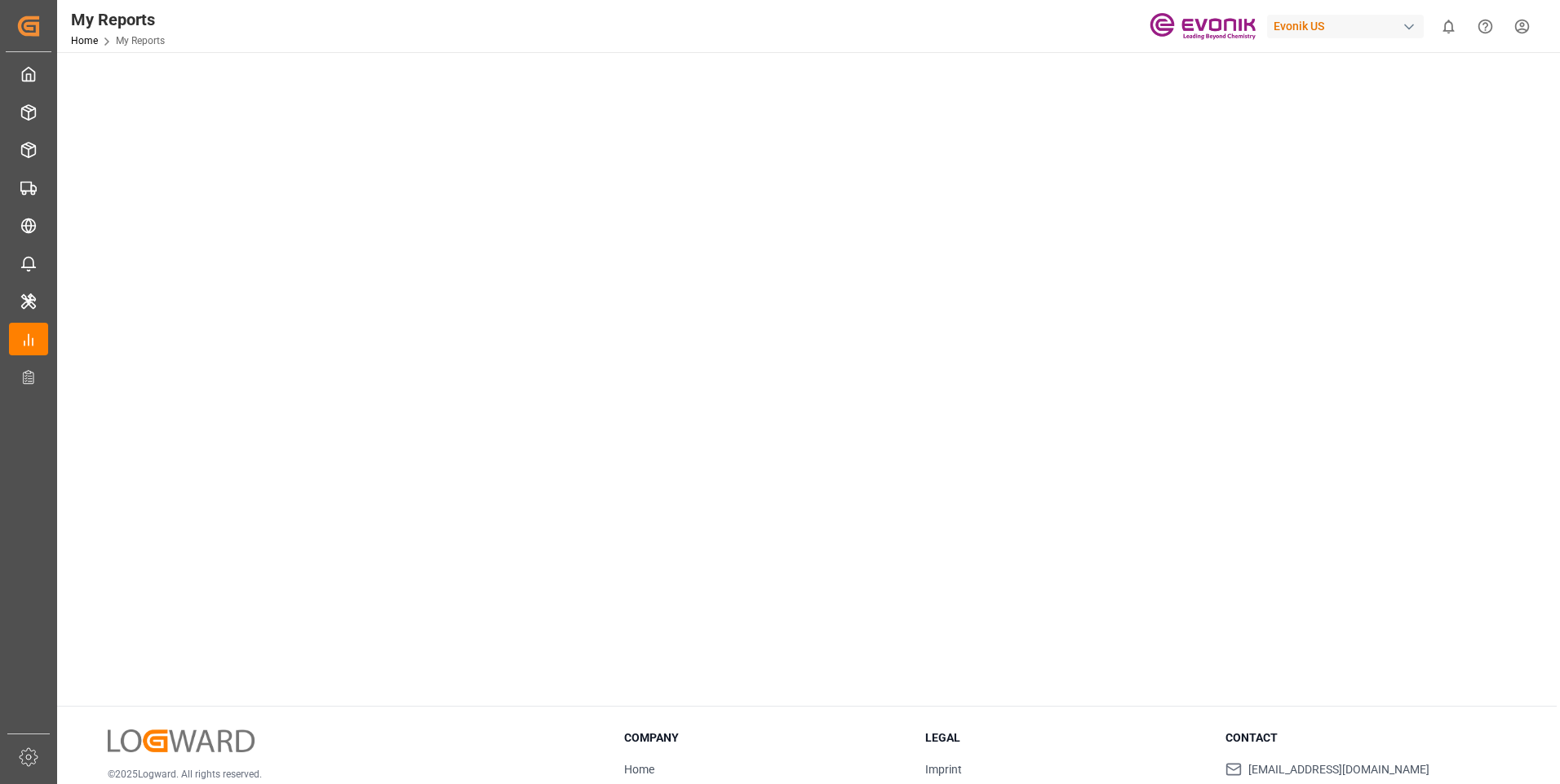
scroll to position [380, 0]
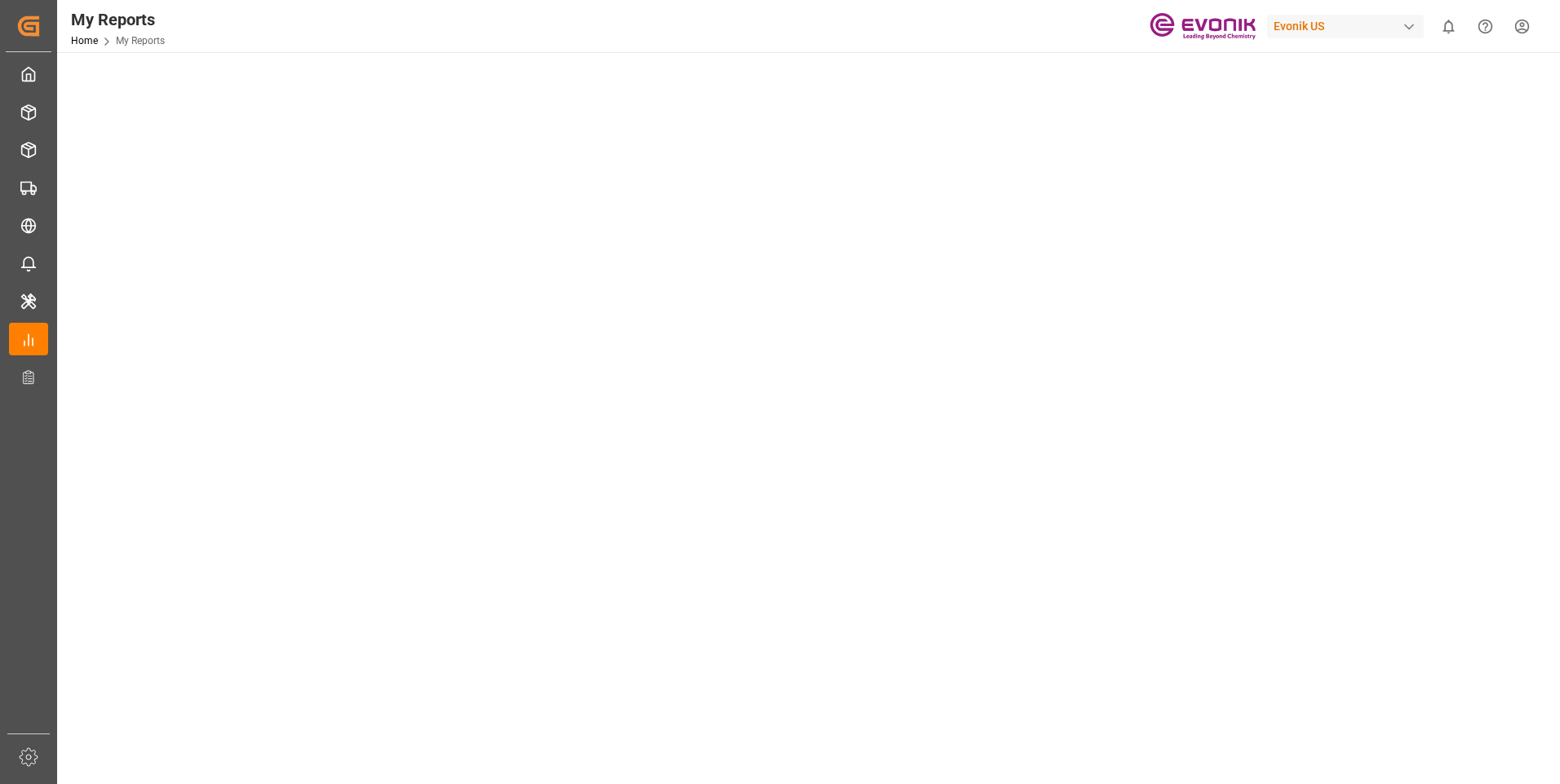
click at [1373, 335] on tableau-viz at bounding box center [806, 386] width 1474 height 1266
drag, startPoint x: 1312, startPoint y: 178, endPoint x: 1106, endPoint y: 195, distance: 206.7
click at [1312, 178] on tableau-viz at bounding box center [806, 467] width 1474 height 1266
